Goal: Transaction & Acquisition: Purchase product/service

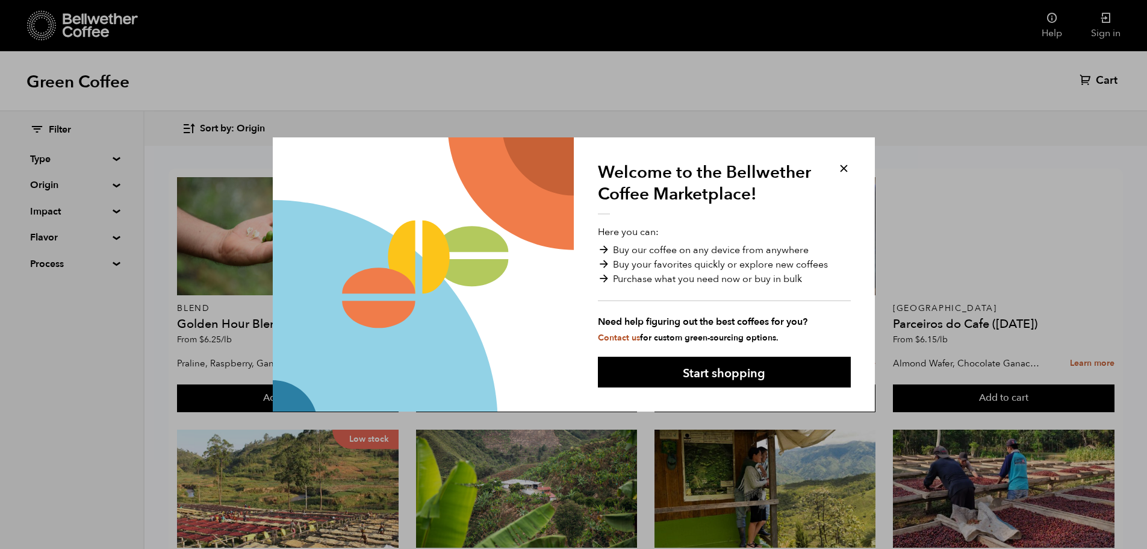
click at [842, 170] on button at bounding box center [844, 168] width 14 height 14
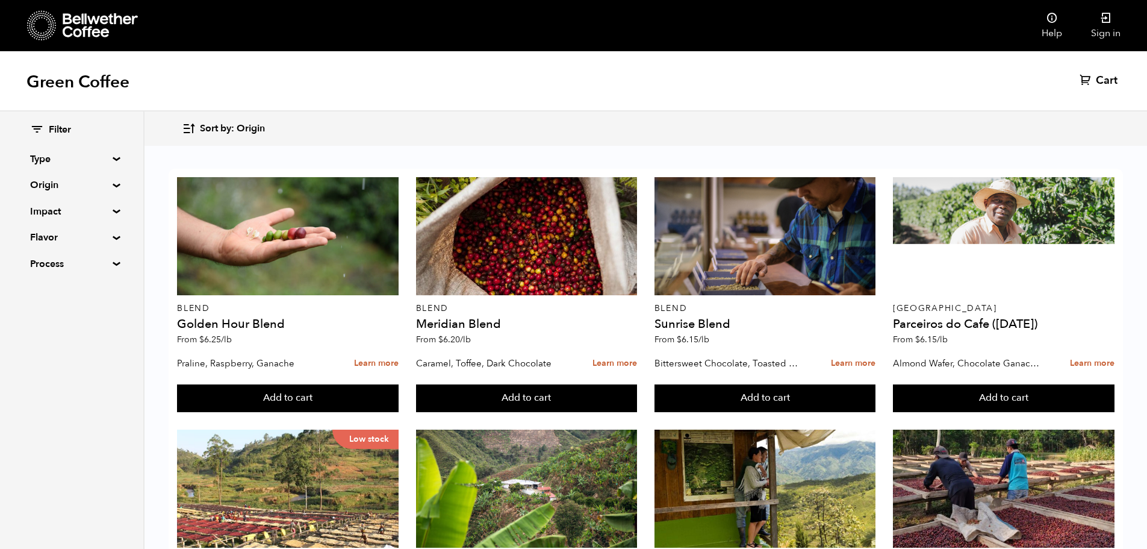
click at [111, 158] on summary "Type" at bounding box center [71, 159] width 83 height 14
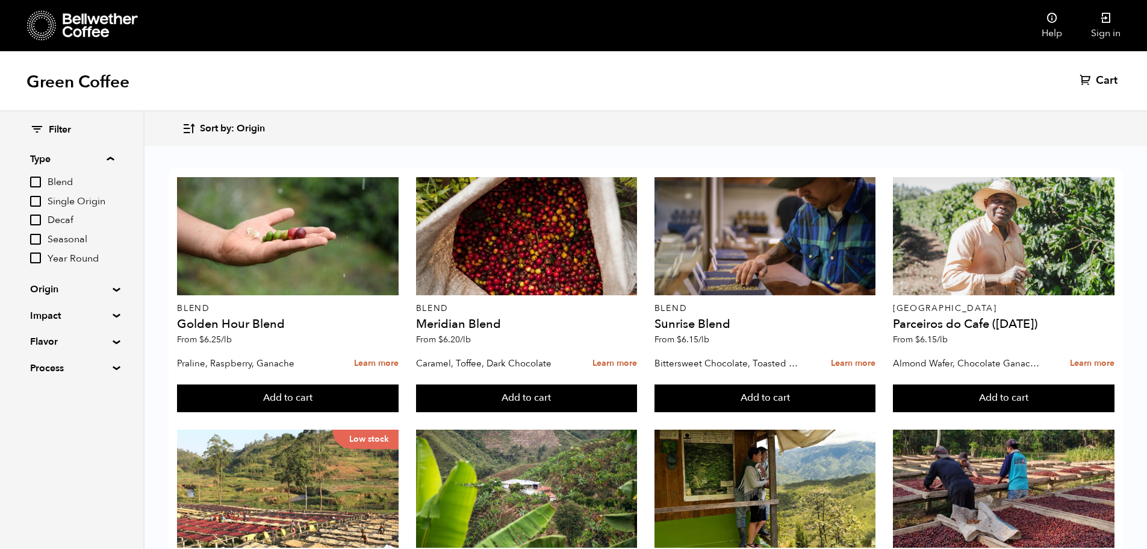
click at [36, 200] on input "Single Origin" at bounding box center [35, 201] width 11 height 11
checkbox input "true"
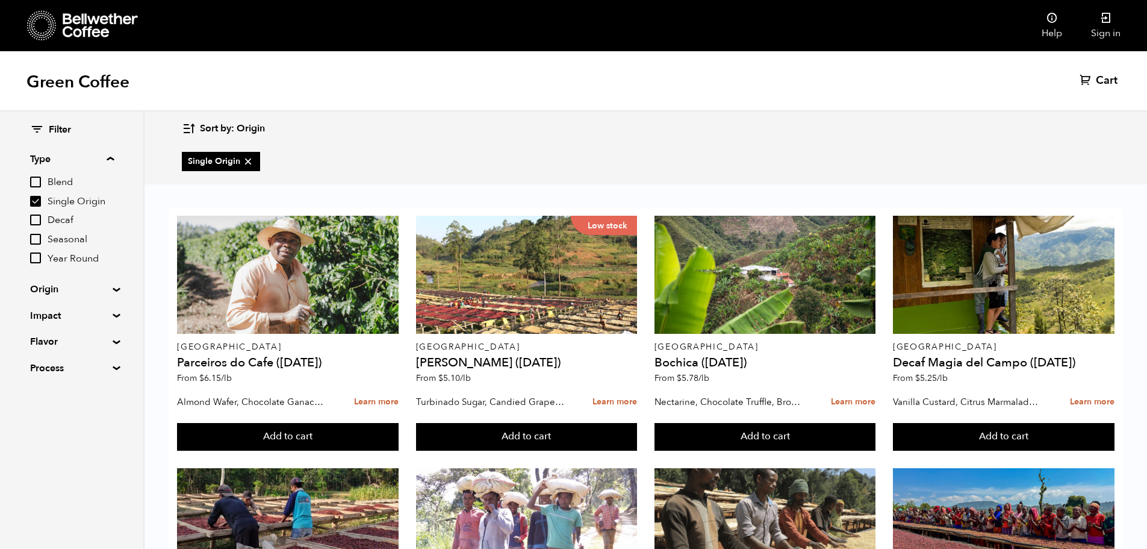
scroll to position [395, 0]
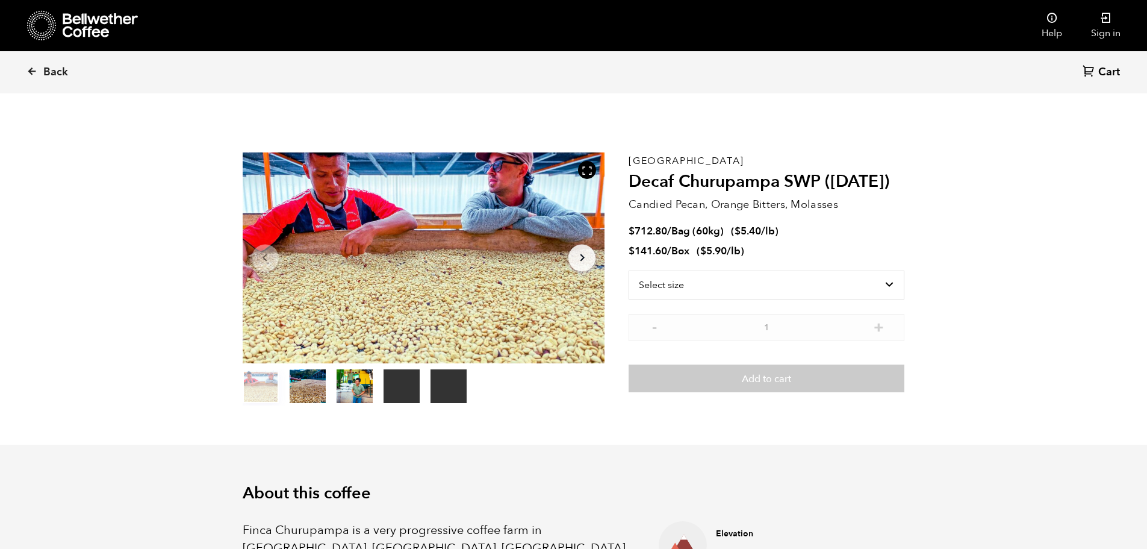
scroll to position [524, 641]
click at [726, 287] on select "Select size Bag (60kg) (132 lbs) Box (24 lbs)" at bounding box center [767, 284] width 276 height 29
click at [629, 270] on select "Select size Bag (60kg) (132 lbs) Box (24 lbs)" at bounding box center [767, 284] width 276 height 29
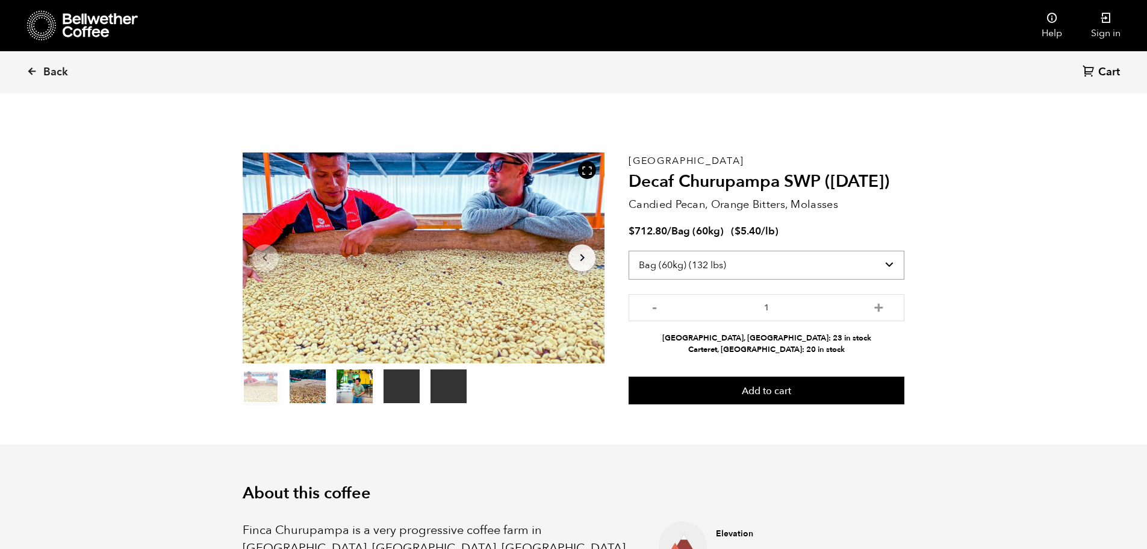
click at [701, 266] on select "Select size Bag (60kg) (132 lbs) Box (24 lbs)" at bounding box center [767, 265] width 276 height 29
select select "box"
click at [629, 251] on select "Select size Bag (60kg) (132 lbs) Box (24 lbs)" at bounding box center [767, 265] width 276 height 29
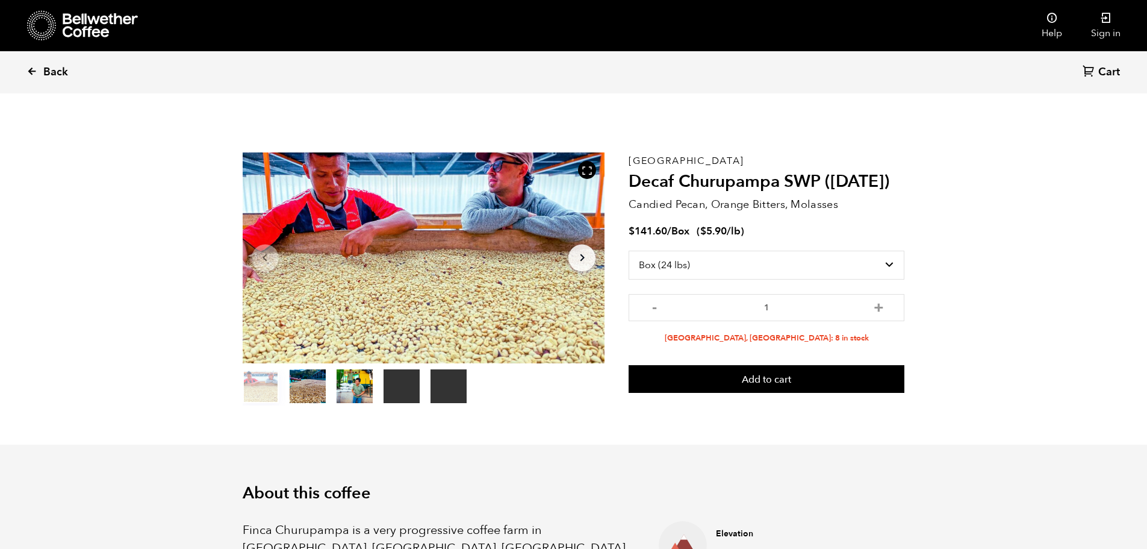
click at [55, 72] on span "Back" at bounding box center [55, 72] width 25 height 14
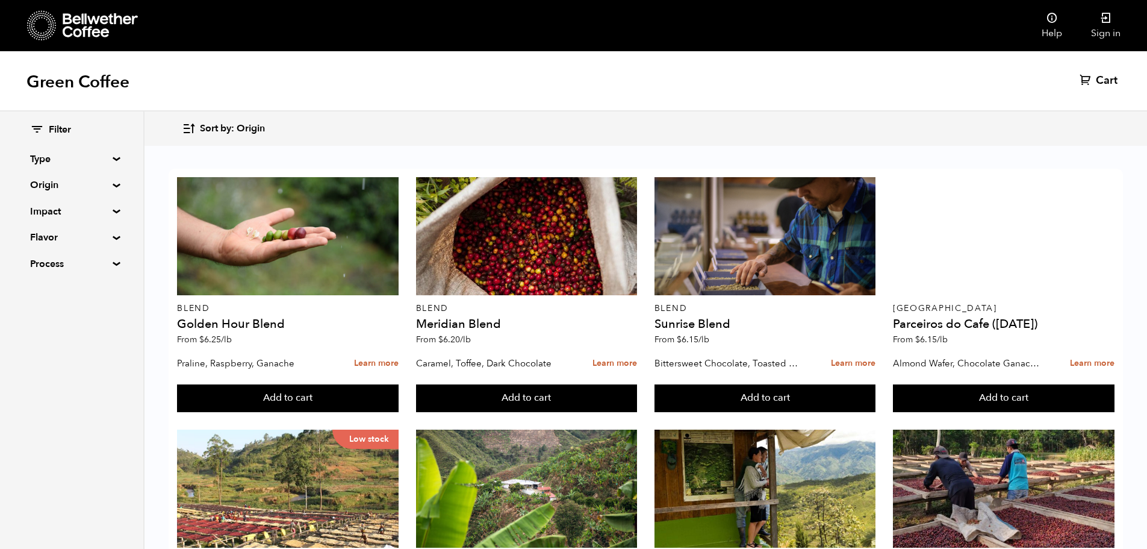
scroll to position [422, 0]
click at [110, 264] on summary "Process" at bounding box center [71, 264] width 83 height 14
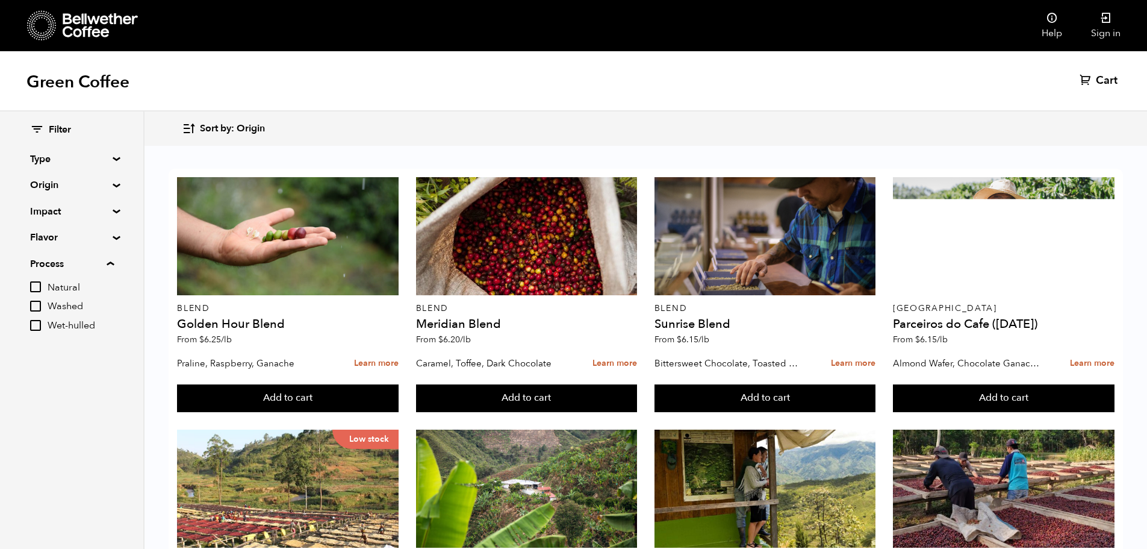
click at [111, 264] on summary "Process" at bounding box center [72, 264] width 84 height 14
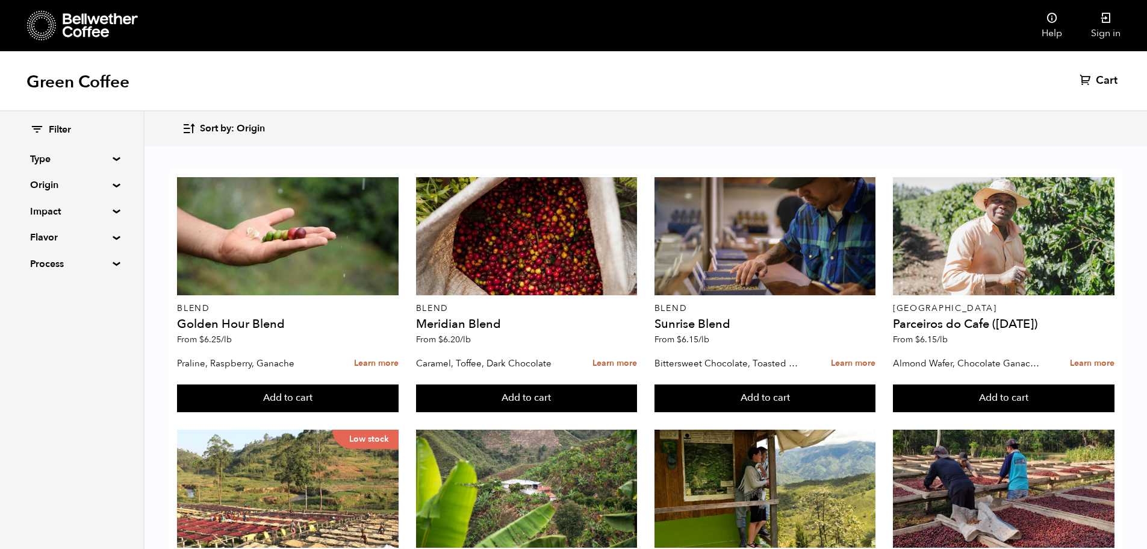
click at [110, 237] on summary "Flavor" at bounding box center [71, 237] width 83 height 14
click at [110, 235] on summary "Flavor" at bounding box center [72, 237] width 84 height 14
click at [113, 210] on summary "Impact" at bounding box center [71, 211] width 83 height 14
click at [113, 210] on summary "Impact" at bounding box center [72, 211] width 84 height 14
click at [113, 184] on summary "Origin" at bounding box center [71, 185] width 83 height 14
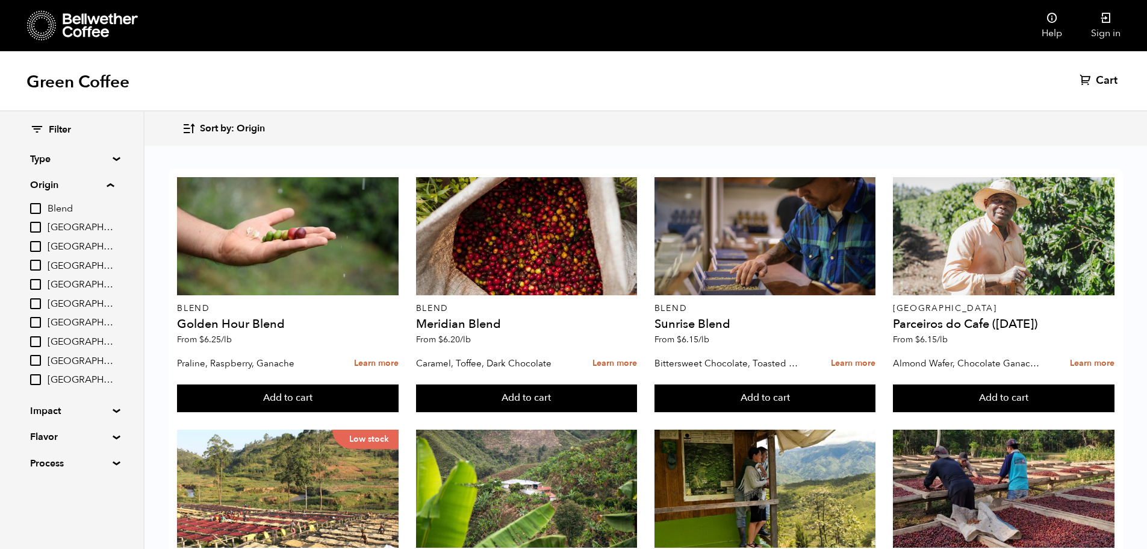
click at [40, 382] on input "[GEOGRAPHIC_DATA]" at bounding box center [35, 379] width 11 height 11
checkbox input "true"
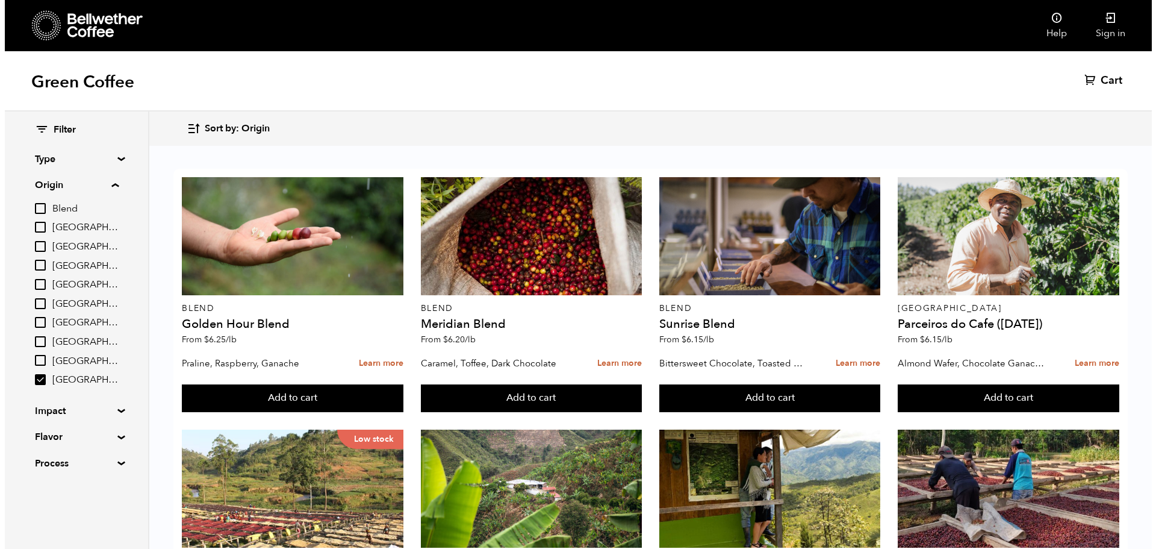
scroll to position [0, 0]
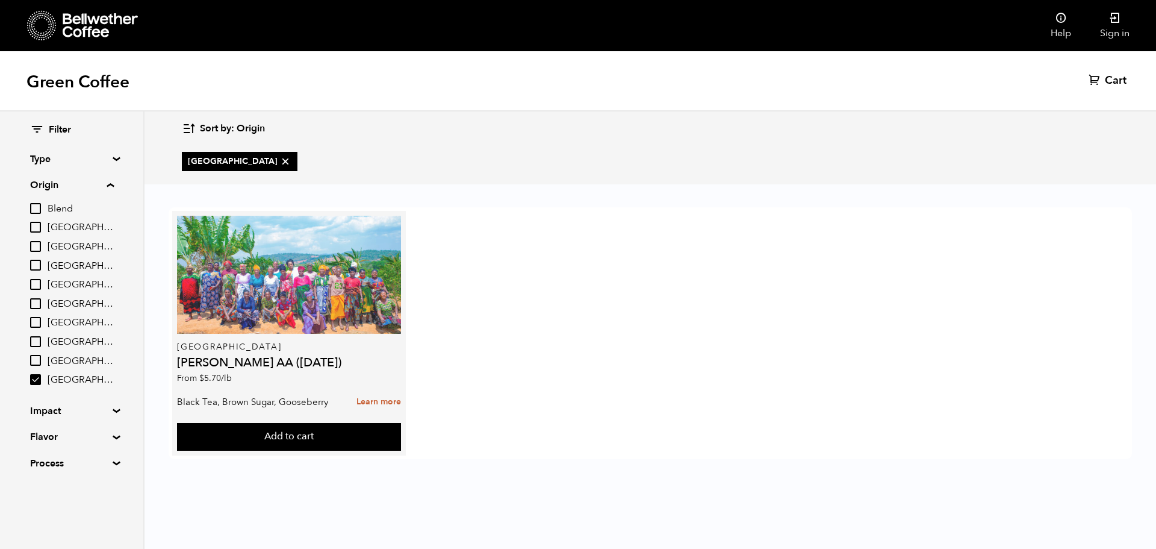
click at [321, 281] on div at bounding box center [288, 275] width 223 height 118
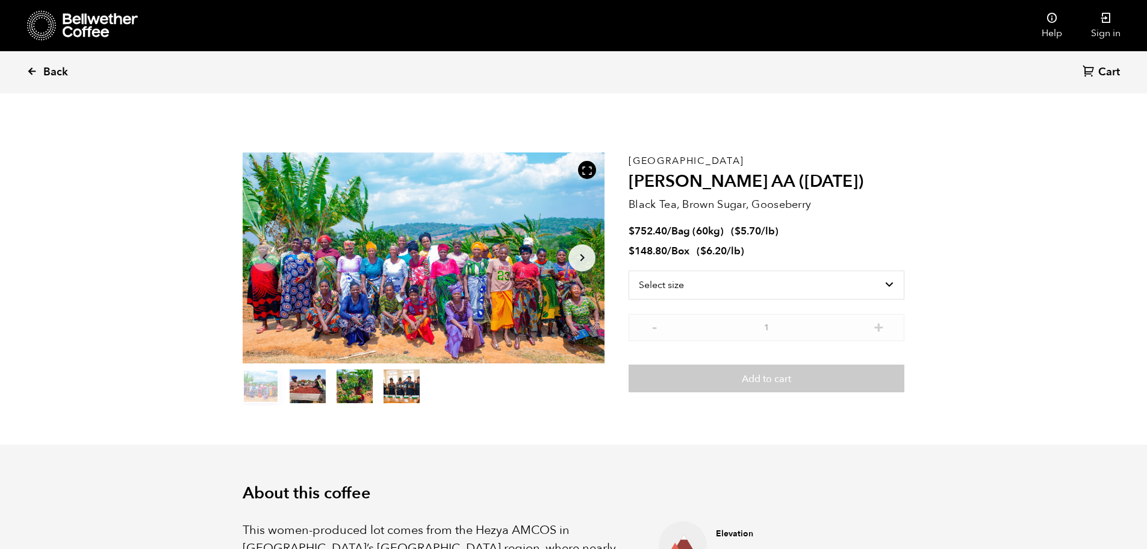
click at [58, 71] on span "Back" at bounding box center [55, 72] width 25 height 14
